Goal: Consume media (video, audio)

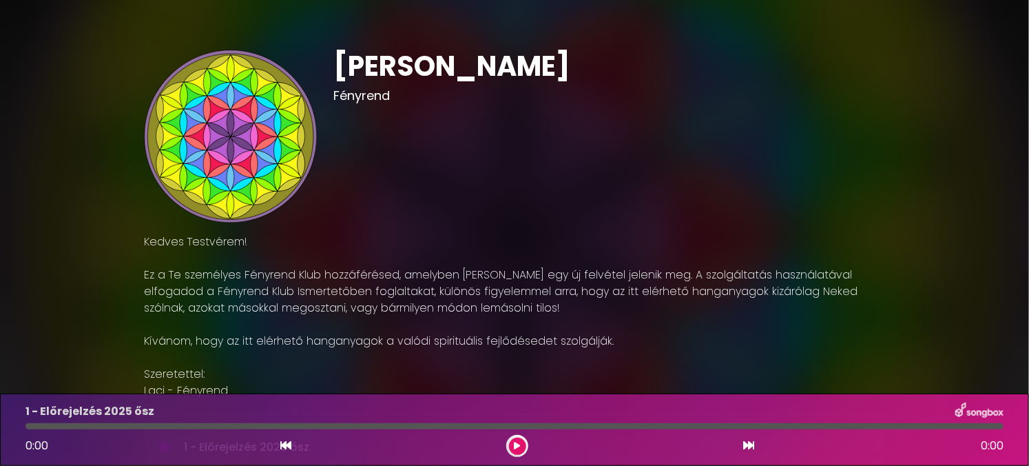
drag, startPoint x: 1025, startPoint y: 105, endPoint x: 944, endPoint y: 115, distance: 81.9
click at [1006, 105] on div "[PERSON_NAME]" at bounding box center [514, 312] width 1029 height 591
click at [939, 118] on div "[PERSON_NAME] Kedves Testvérem! ×" at bounding box center [515, 312] width 910 height 591
click at [147, 285] on p "Kedves Testvérem! Ez a Te személyes Fényrend Klub hozzáférésed, amelyben havont…" at bounding box center [514, 316] width 741 height 165
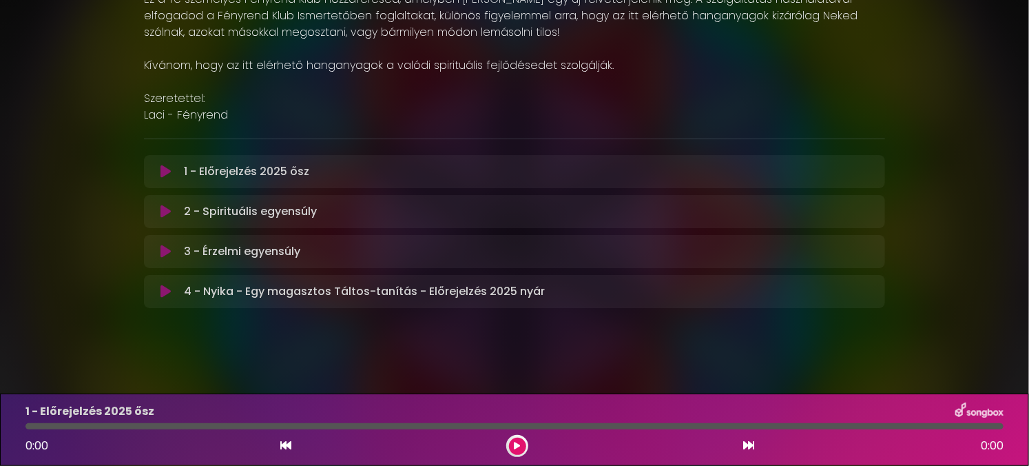
scroll to position [277, 0]
click at [165, 165] on icon at bounding box center [166, 170] width 10 height 14
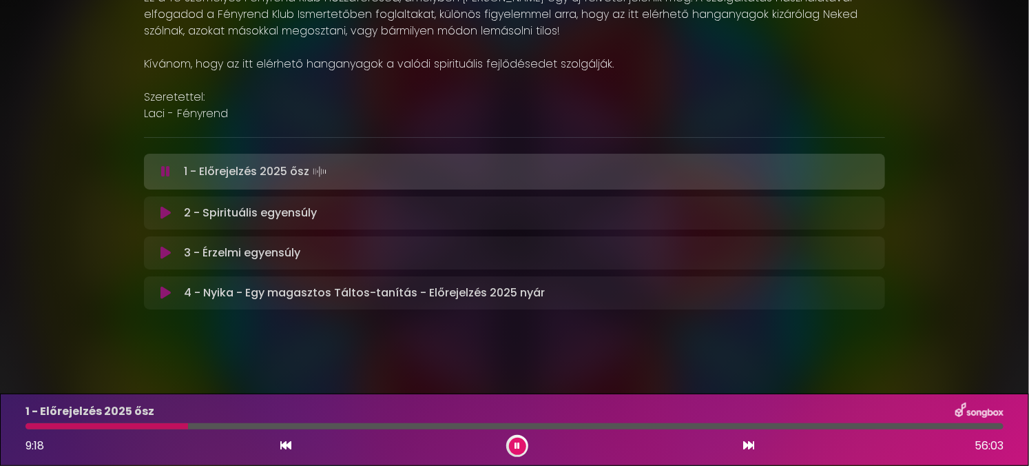
click at [603, 352] on div "[PERSON_NAME] Kedves Testvérem!" at bounding box center [514, 44] width 1029 height 643
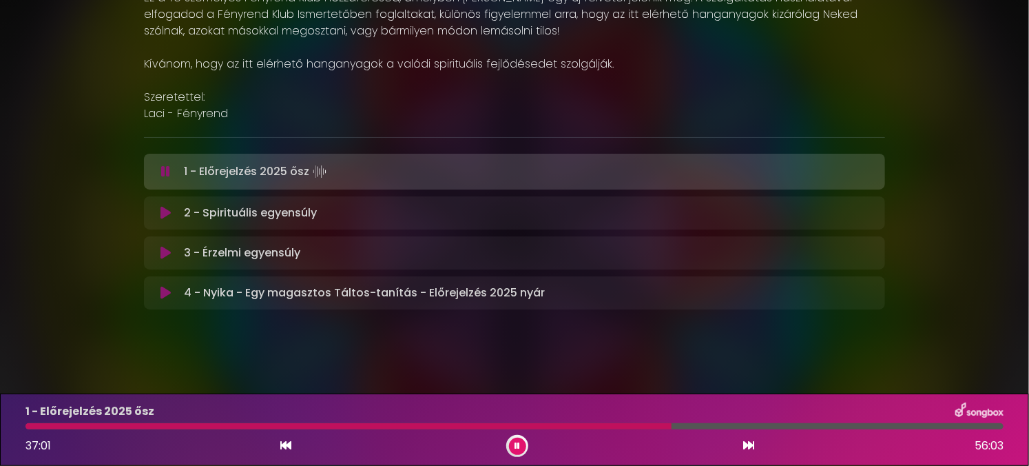
drag, startPoint x: 57, startPoint y: 367, endPoint x: 269, endPoint y: 399, distance: 215.3
click at [52, 384] on body "× [PERSON_NAME] Kedves Testvérem!" at bounding box center [514, 233] width 1029 height 466
